Goal: Task Accomplishment & Management: Use online tool/utility

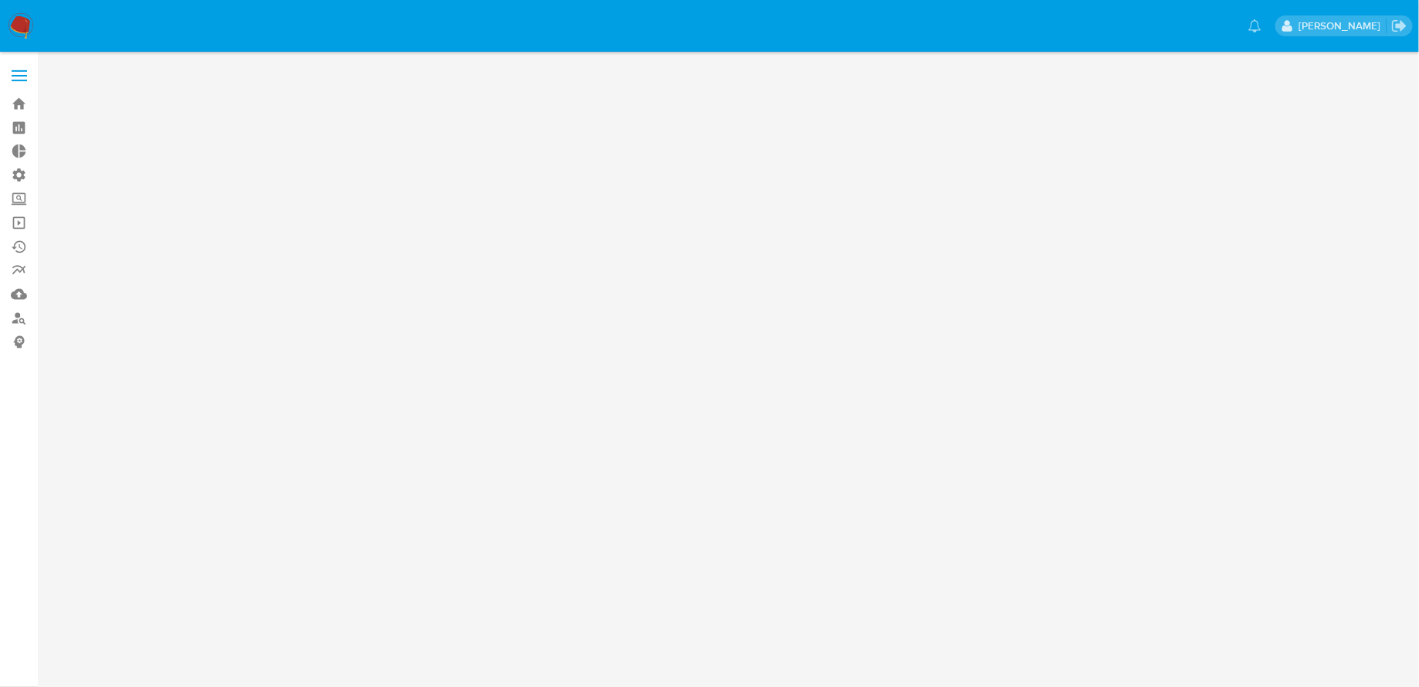
click at [23, 25] on img at bounding box center [21, 26] width 26 height 26
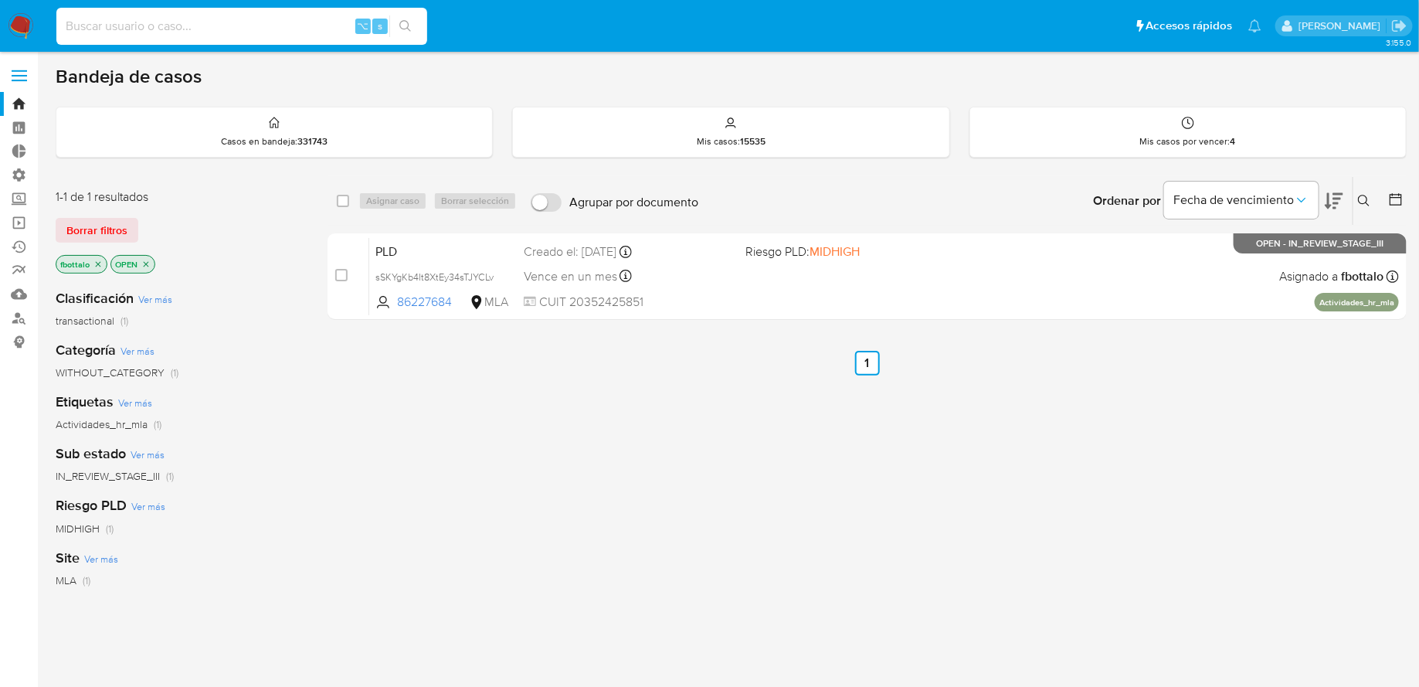
click at [271, 26] on input at bounding box center [241, 26] width 371 height 20
paste input "XFK36MHhOFX1ilqo4LUkCVUC"
type input "XFK36MHhOFX1ilqo4LUkCVUC"
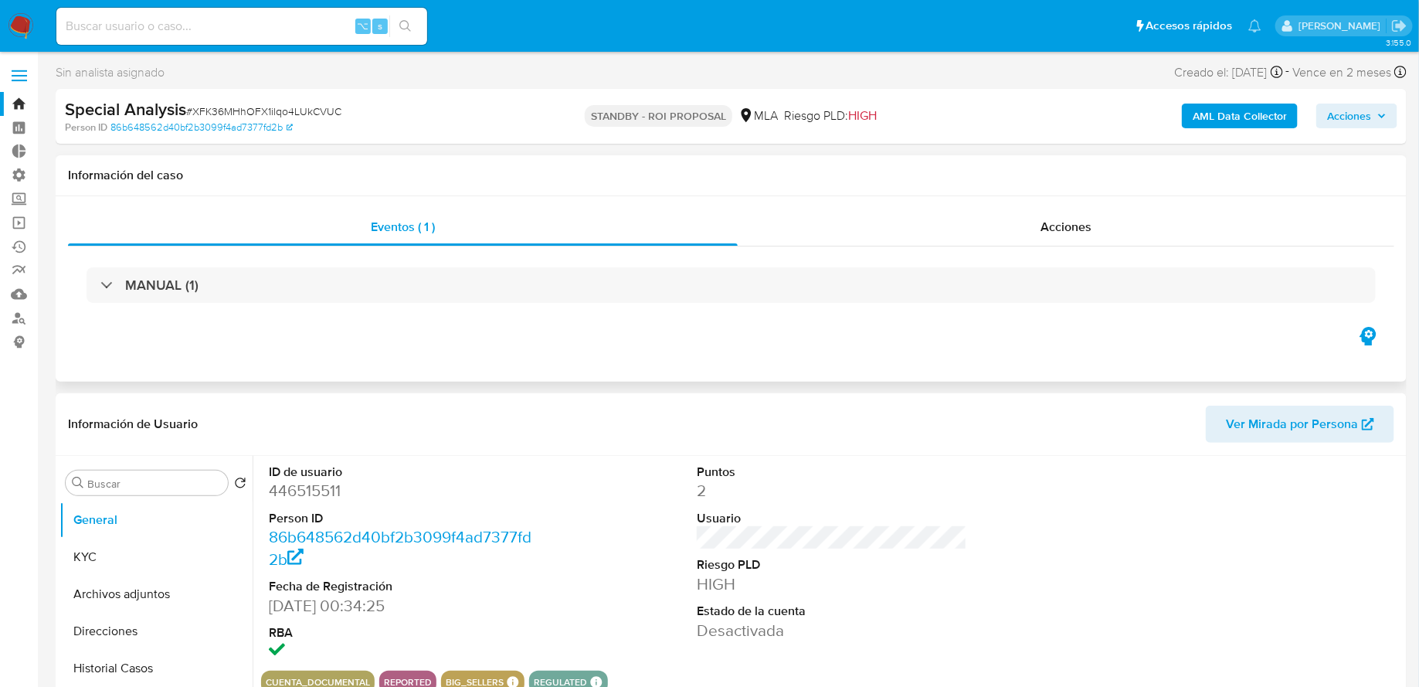
scroll to position [287, 0]
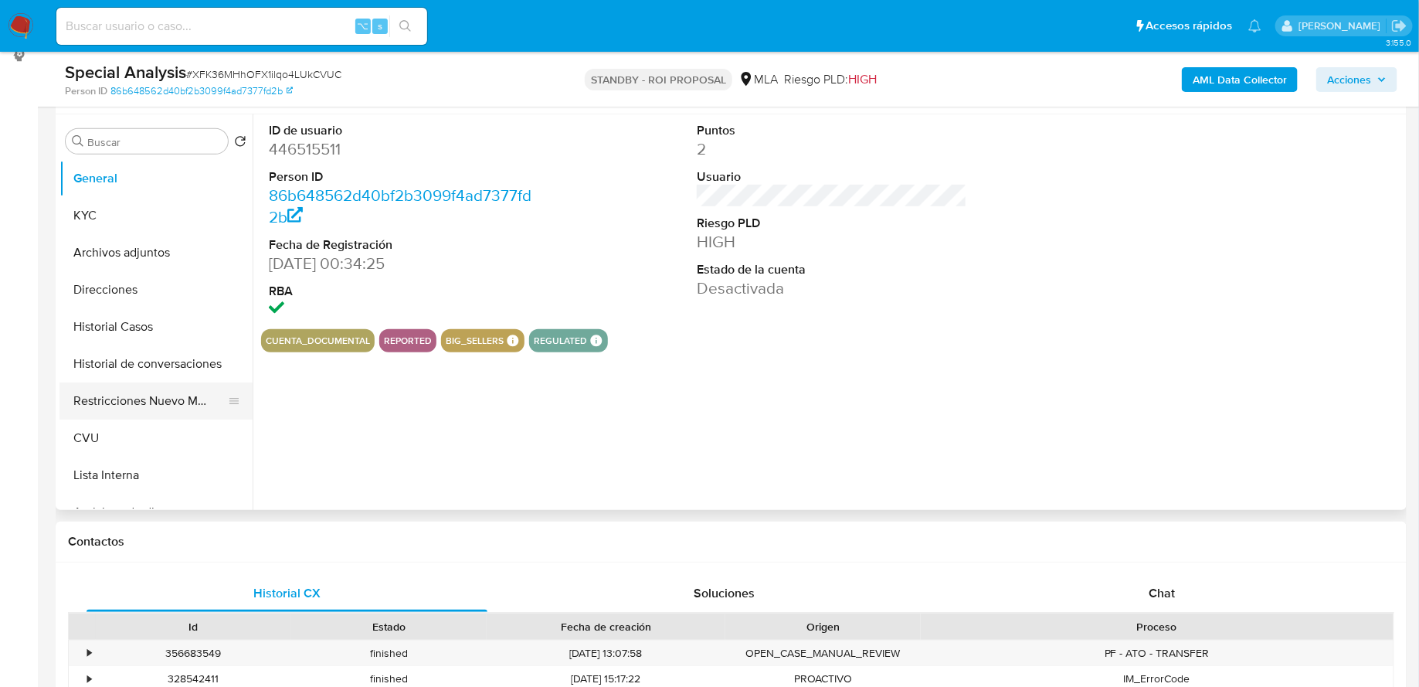
click at [141, 400] on button "Restricciones Nuevo Mundo" at bounding box center [149, 400] width 181 height 37
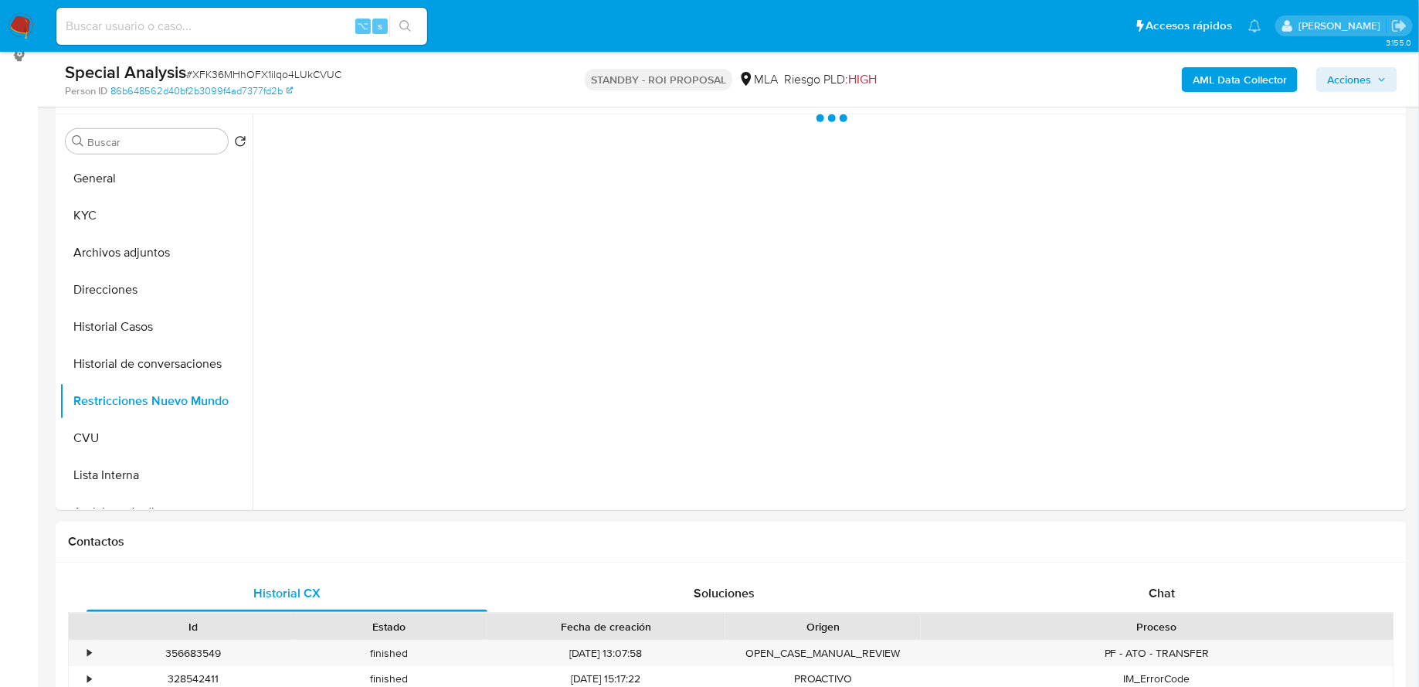
select select "10"
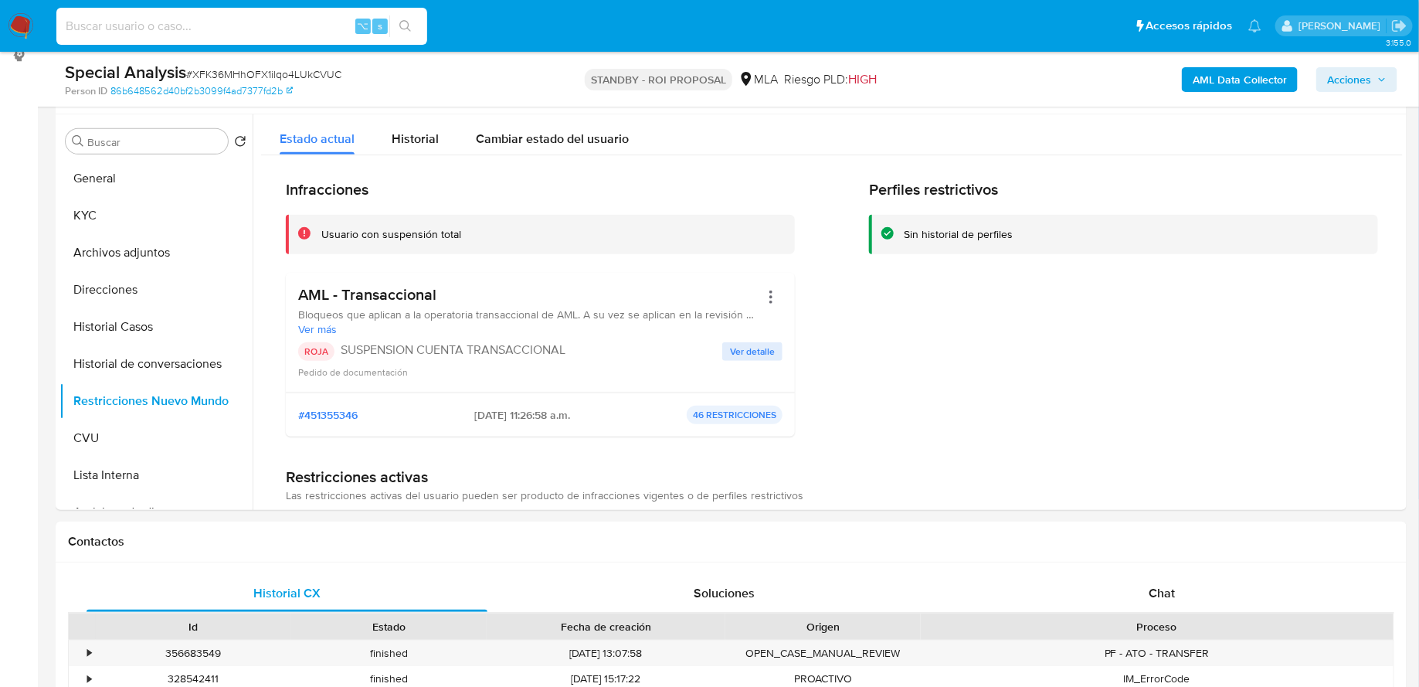
click at [193, 19] on input at bounding box center [241, 26] width 371 height 20
paste input "SF4yHJqZl9DarGZwgp2WZdax"
type input "SF4yHJqZl9DarGZwgp2WZdax"
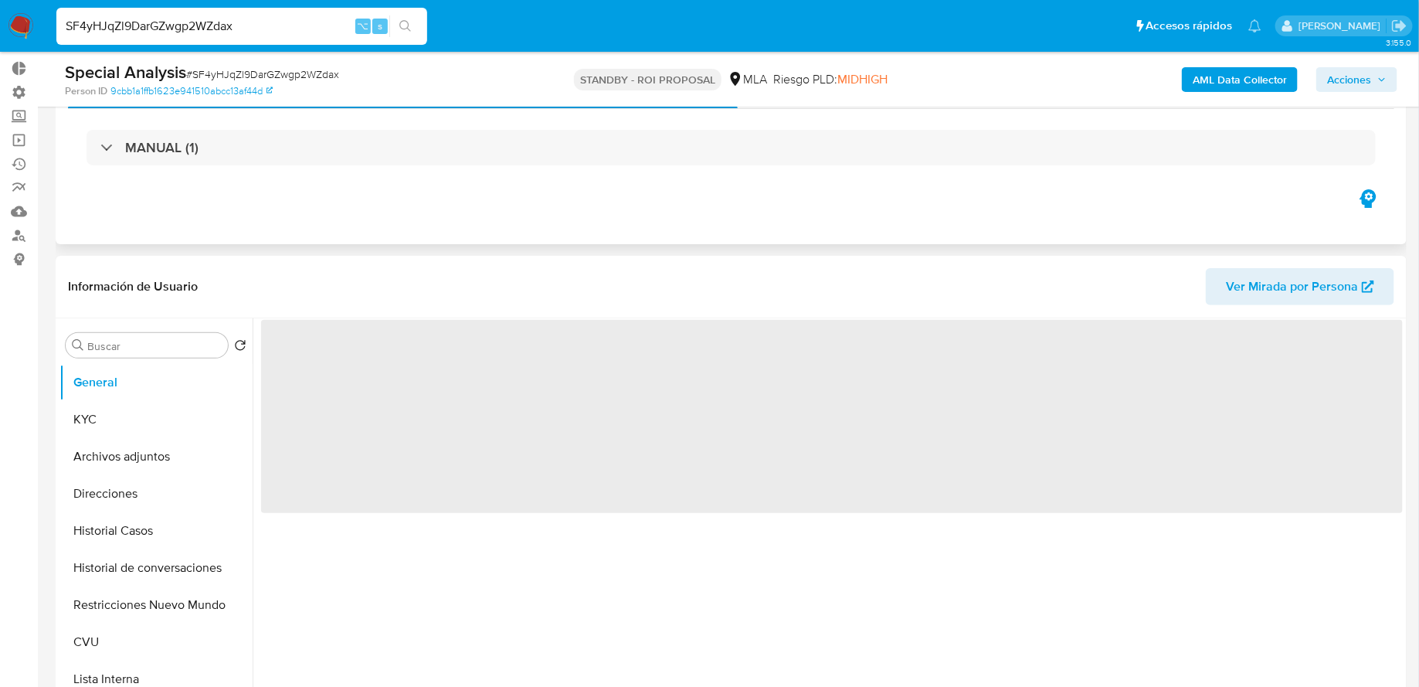
scroll to position [194, 0]
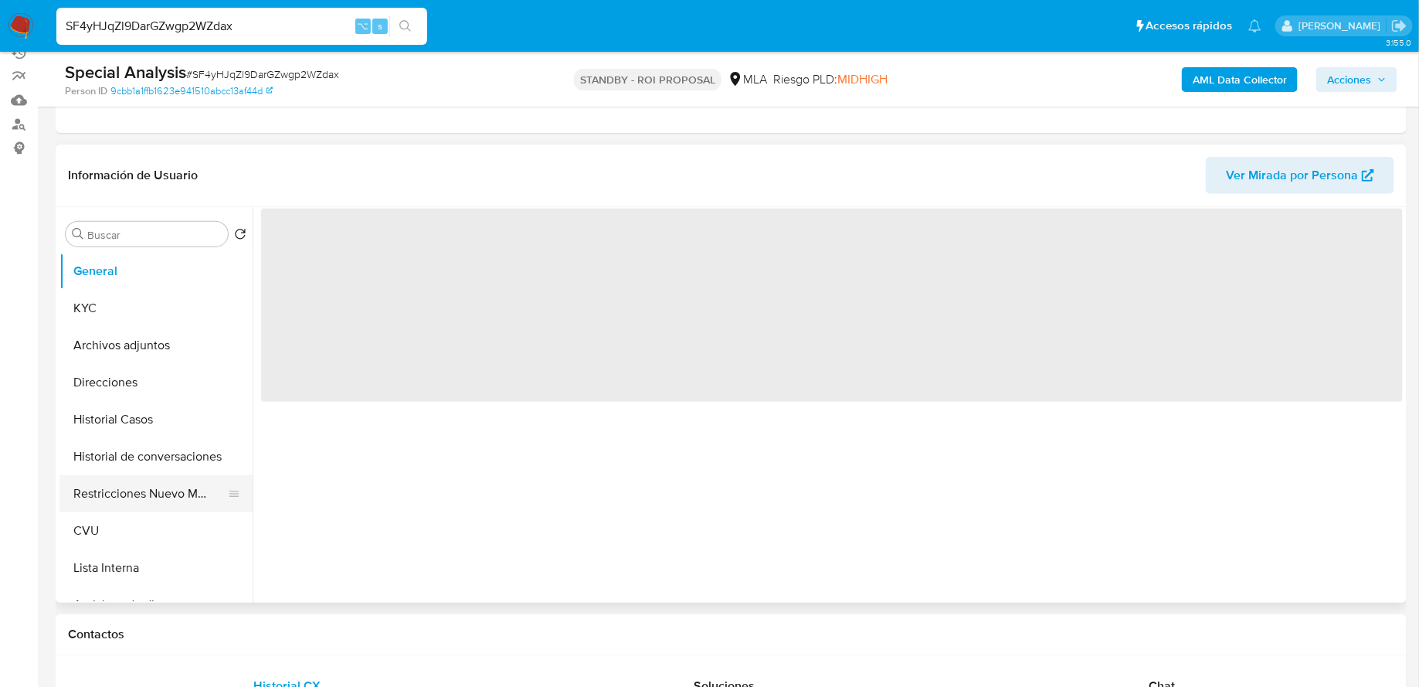
click at [121, 500] on button "Restricciones Nuevo Mundo" at bounding box center [149, 493] width 181 height 37
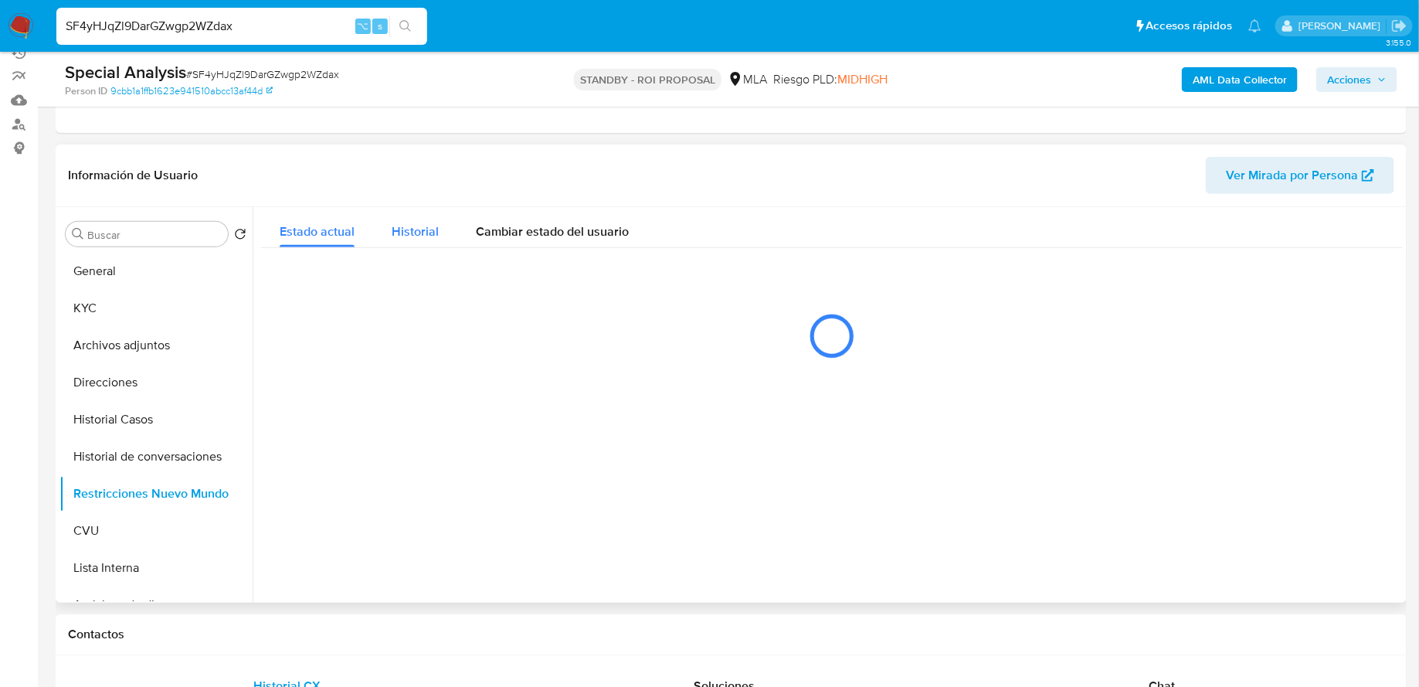
select select "10"
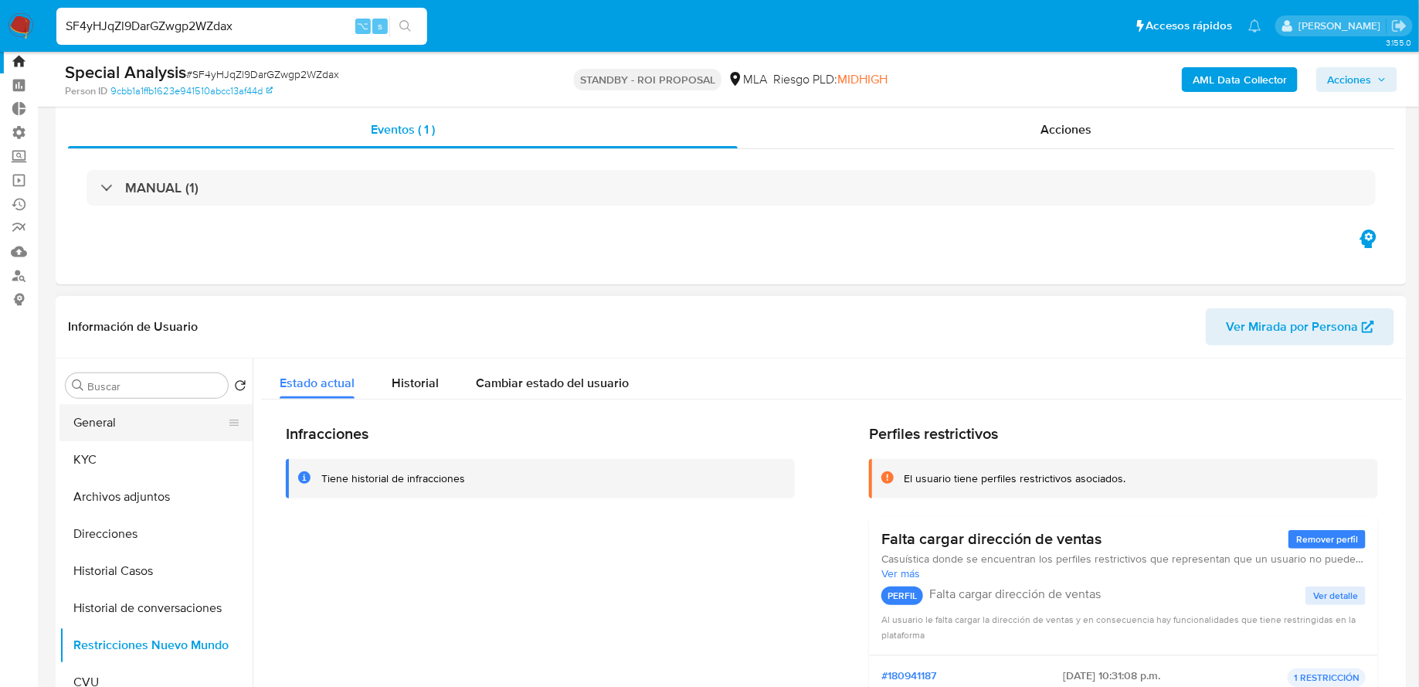
scroll to position [99, 0]
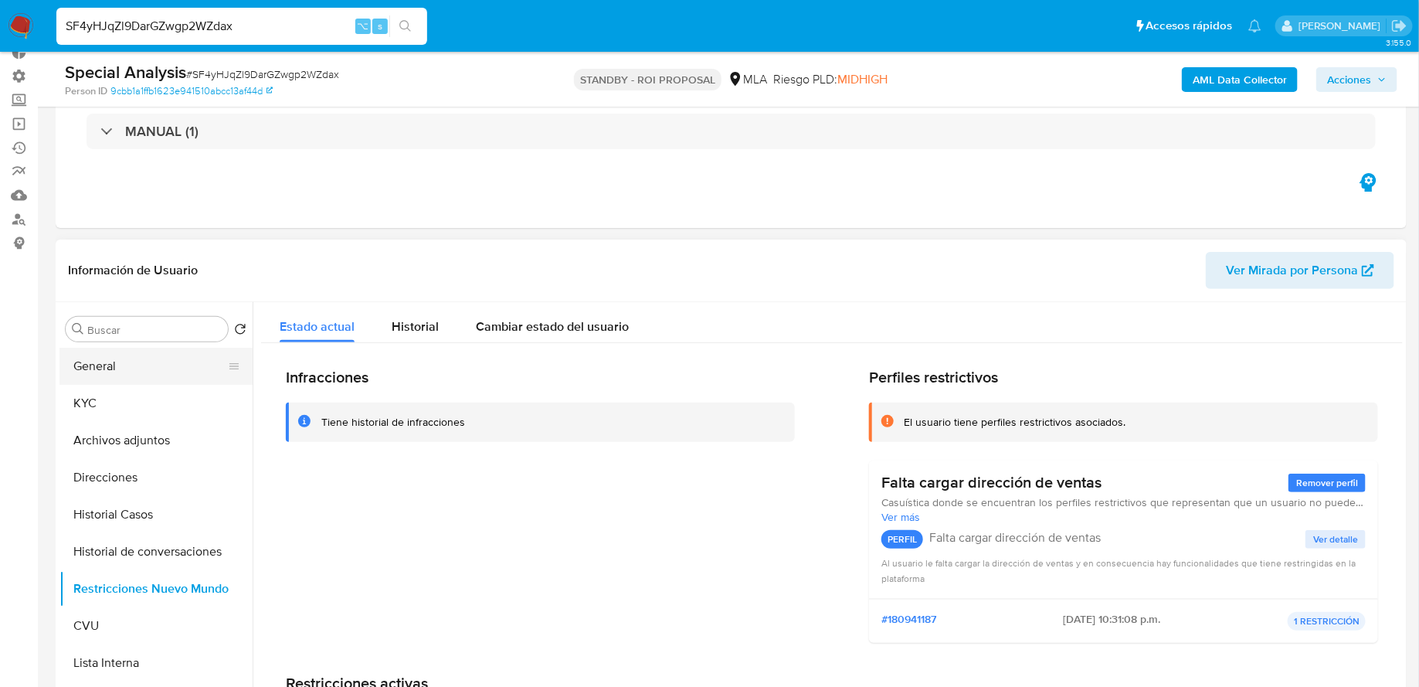
click at [119, 373] on button "General" at bounding box center [149, 366] width 181 height 37
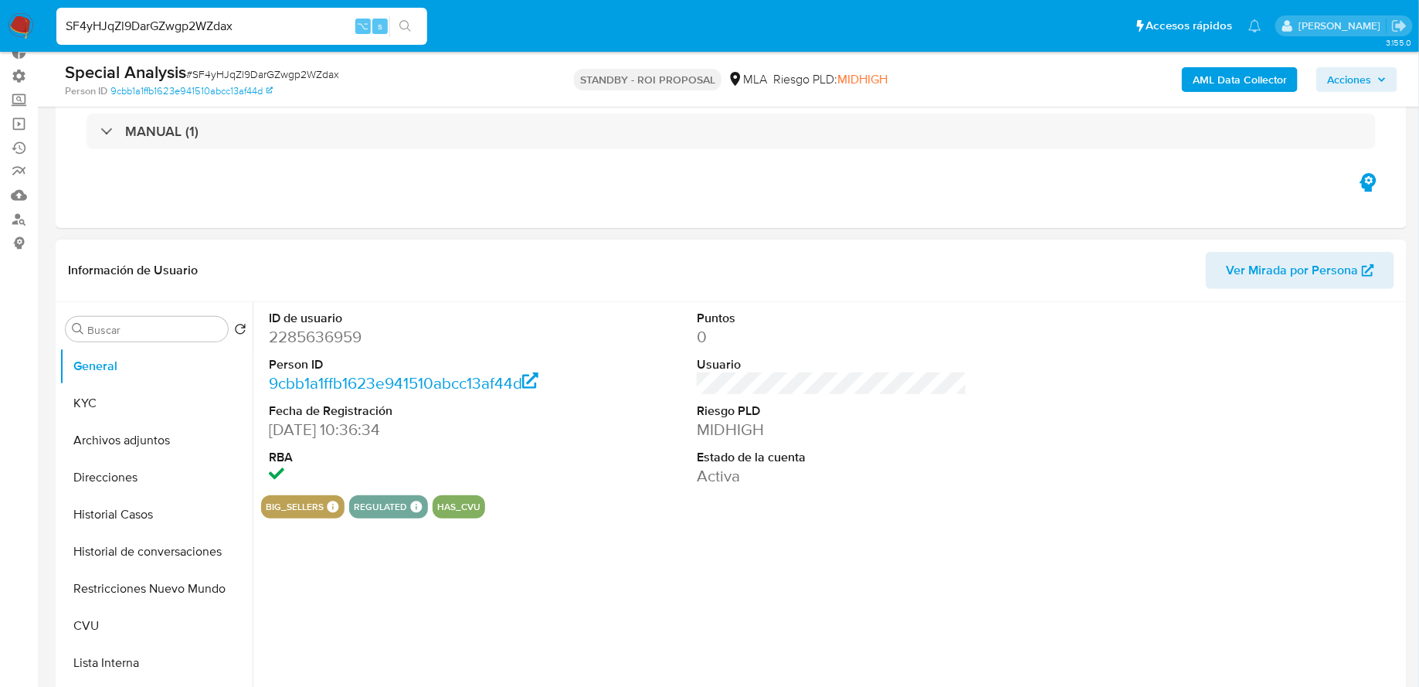
click at [325, 332] on dd "2285636959" at bounding box center [404, 337] width 270 height 22
copy dd "2285636959"
